Goal: Entertainment & Leisure: Browse casually

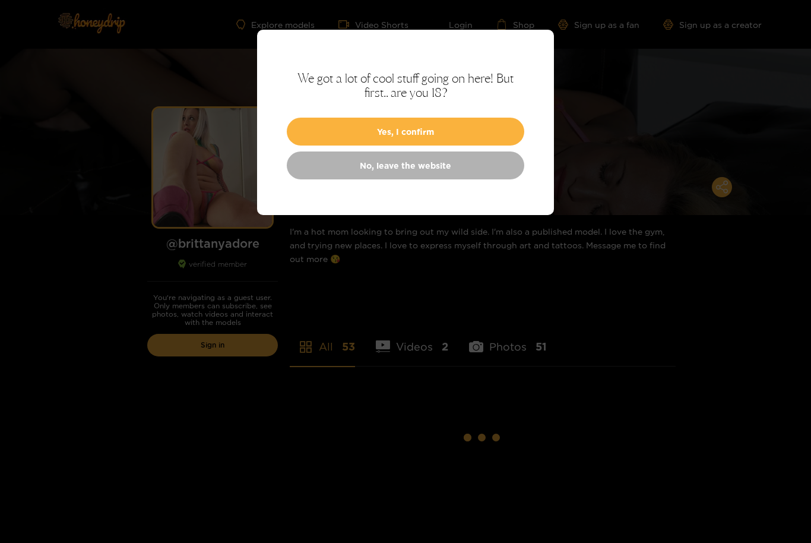
click at [471, 128] on button "Yes, I confirm" at bounding box center [405, 132] width 237 height 28
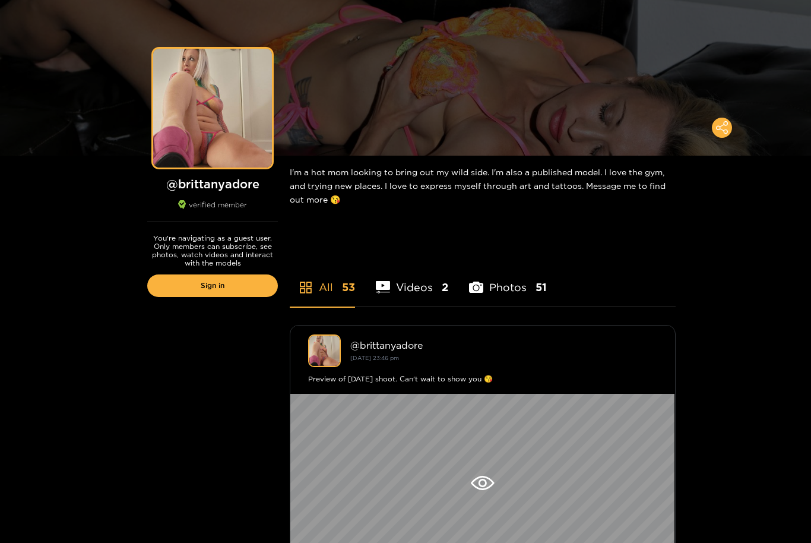
scroll to position [163, 0]
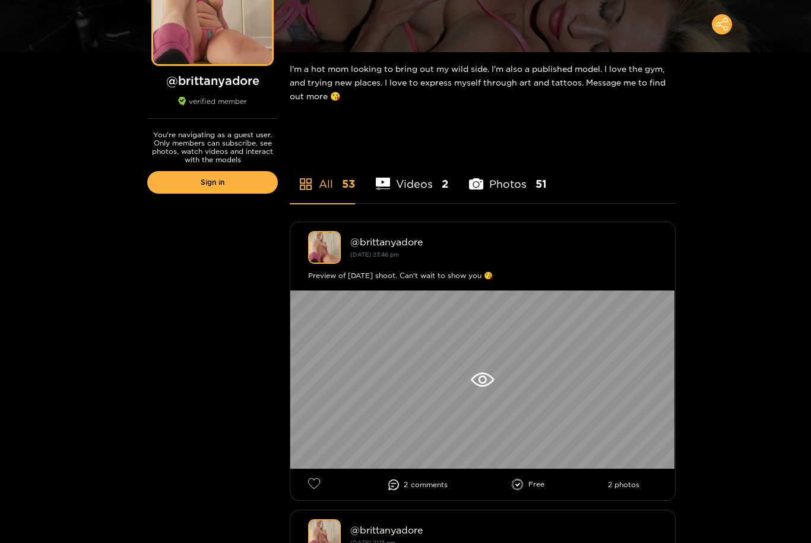
click at [492, 392] on div at bounding box center [482, 379] width 385 height 178
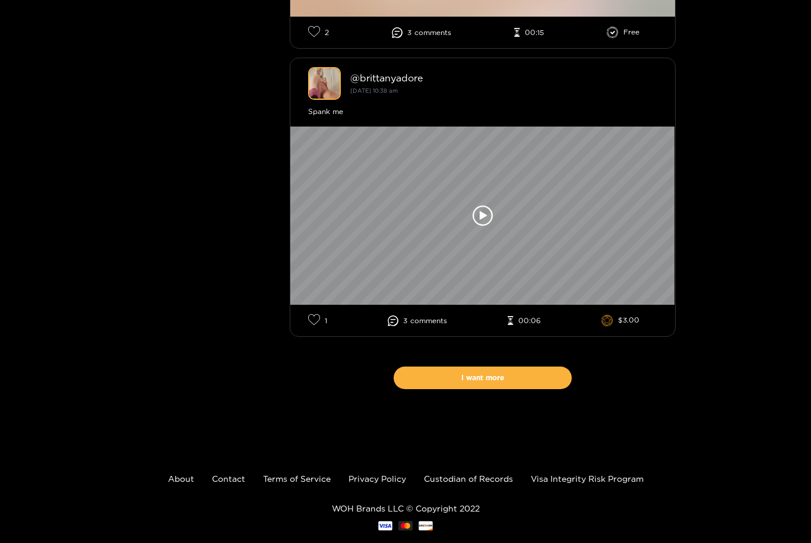
scroll to position [7524, 0]
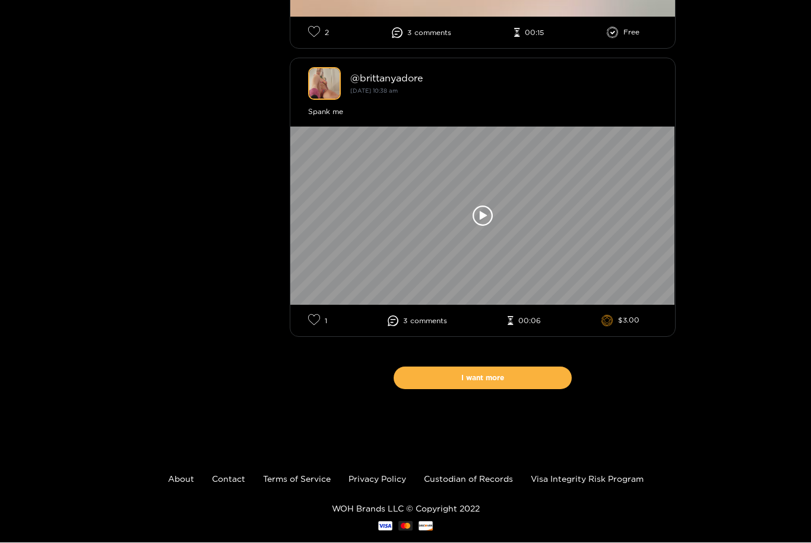
click at [487, 226] on icon at bounding box center [483, 216] width 20 height 20
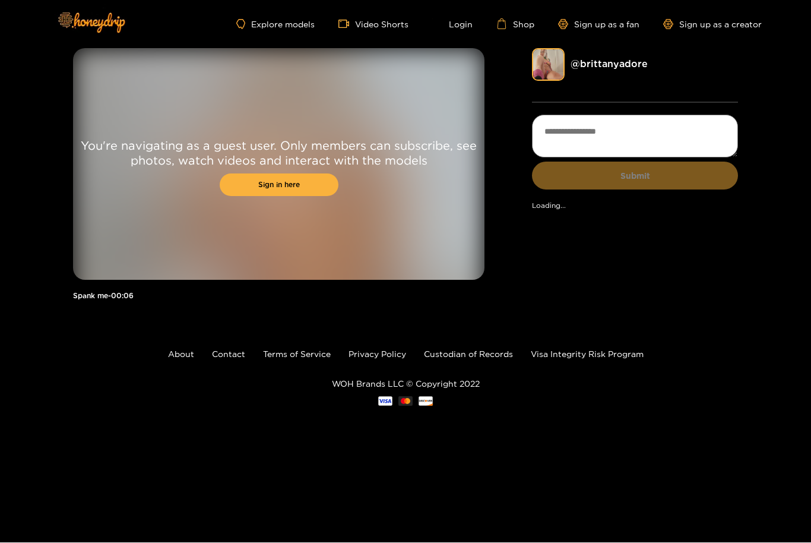
scroll to position [1, 0]
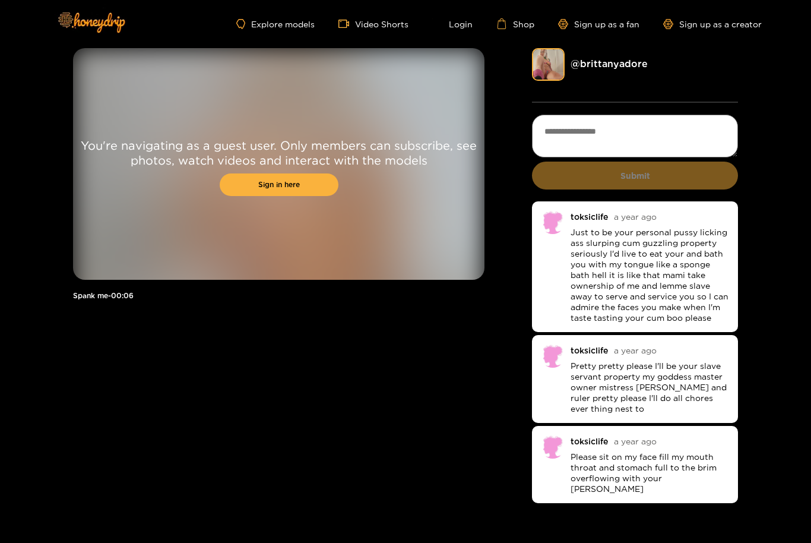
click at [96, 28] on img at bounding box center [90, 22] width 83 height 50
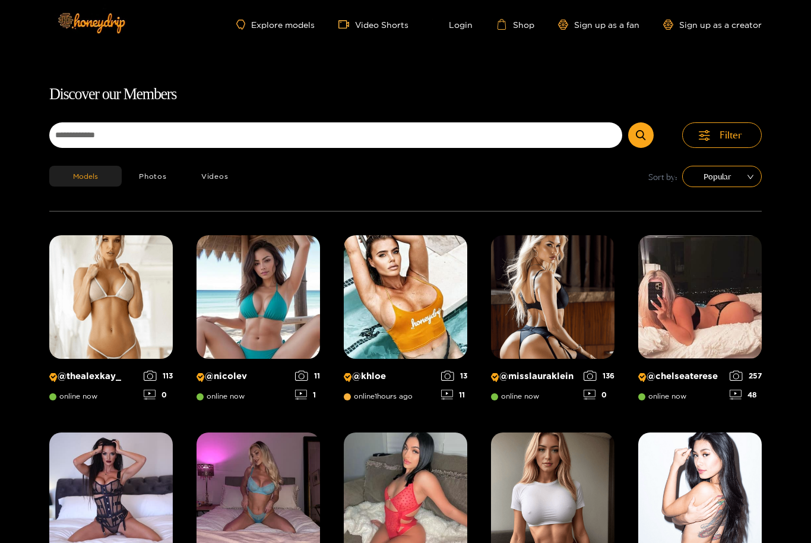
click at [101, 18] on img at bounding box center [90, 23] width 83 height 50
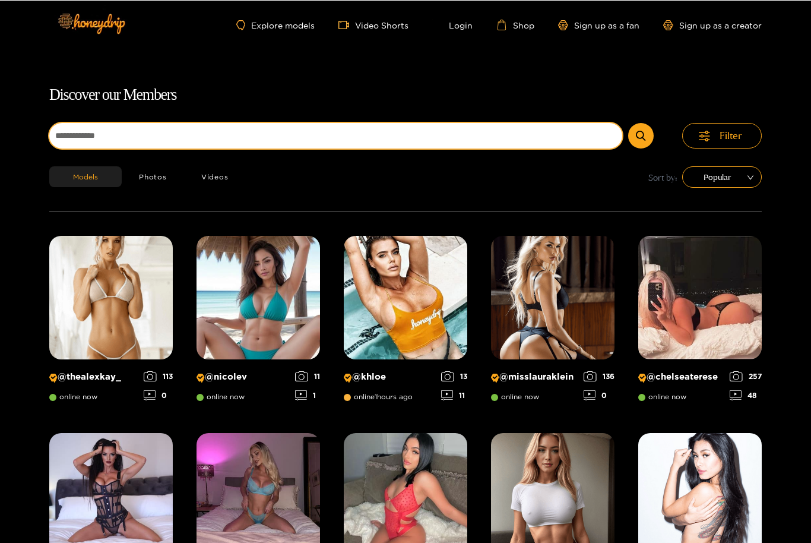
click at [414, 147] on input at bounding box center [335, 135] width 573 height 26
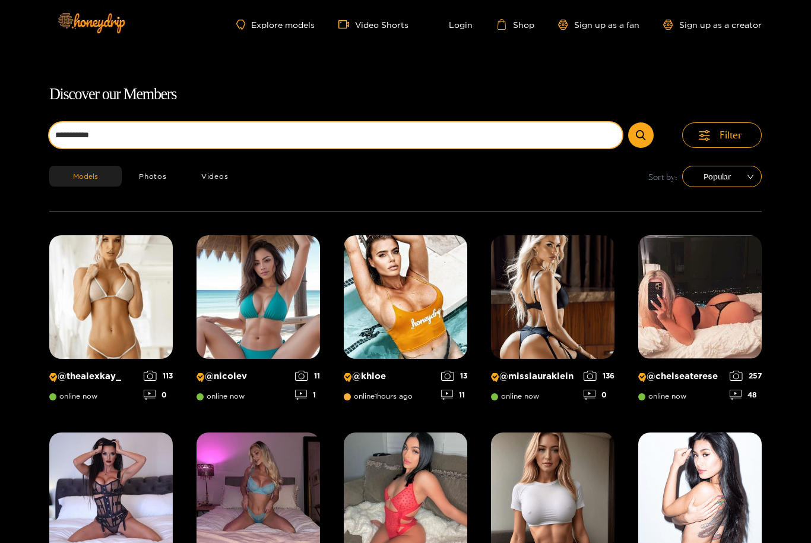
type input "**********"
click at [641, 135] on button "submit" at bounding box center [641, 135] width 26 height 26
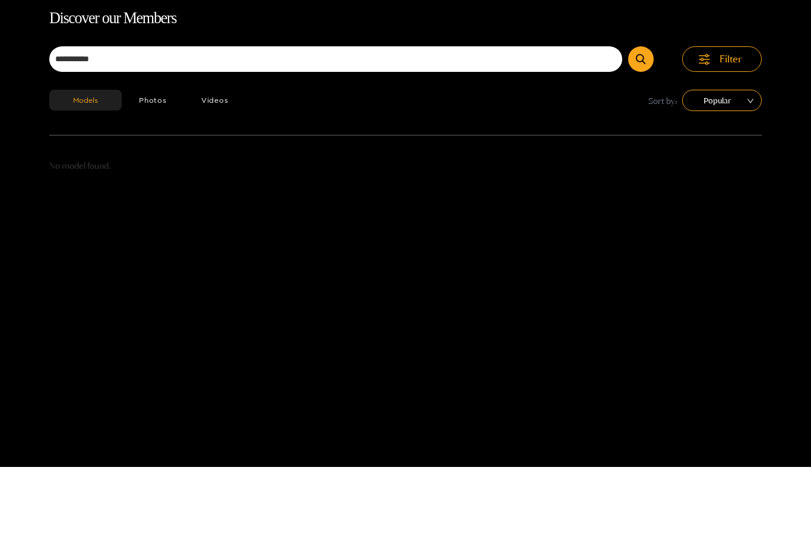
scroll to position [76, 0]
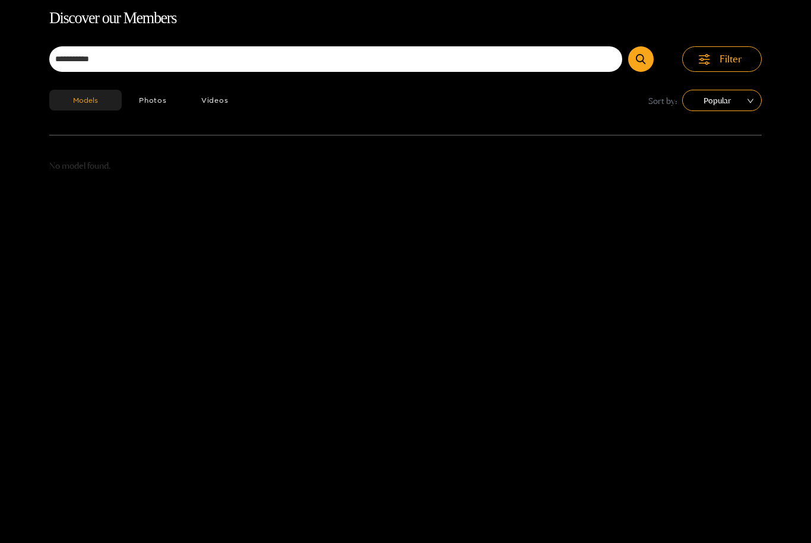
click at [735, 65] on span "Filter" at bounding box center [730, 59] width 23 height 14
click at [738, 65] on span "Filter" at bounding box center [730, 59] width 23 height 14
click at [729, 103] on span "Popular" at bounding box center [722, 100] width 62 height 18
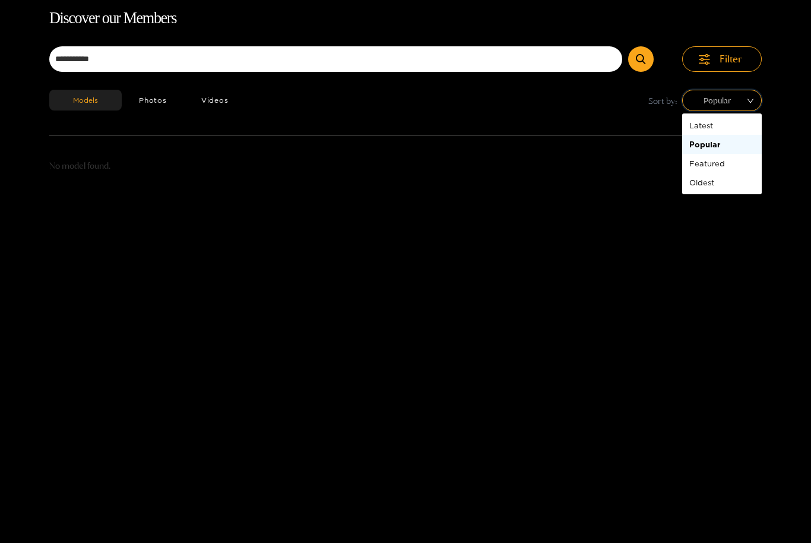
click at [650, 299] on div "**********" at bounding box center [405, 277] width 811 height 543
